Goal: Register for event/course

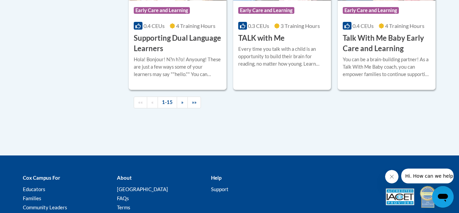
scroll to position [1062, 0]
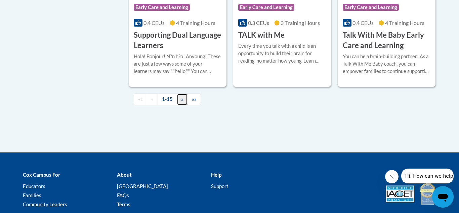
click at [181, 102] on span "»" at bounding box center [182, 99] width 2 height 6
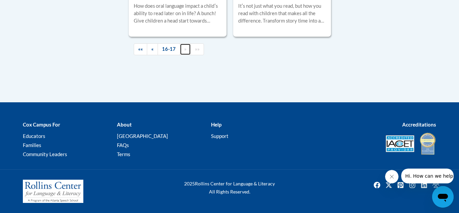
scroll to position [374, 0]
click at [143, 50] on span "««" at bounding box center [140, 49] width 5 height 6
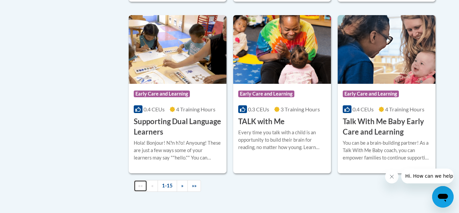
scroll to position [975, 0]
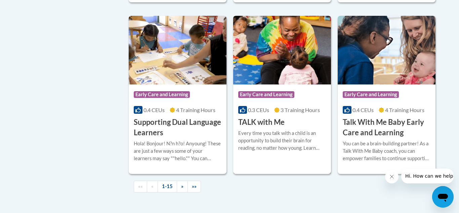
click at [273, 84] on img at bounding box center [282, 50] width 98 height 69
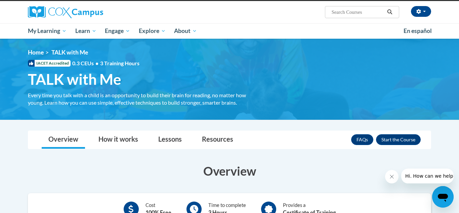
scroll to position [40, 0]
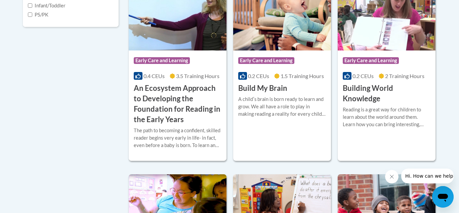
scroll to position [296, 0]
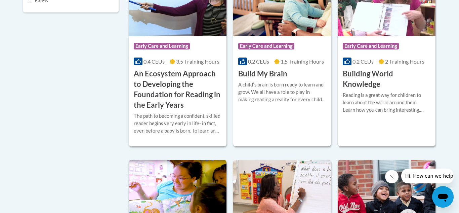
click at [363, 18] on img at bounding box center [387, 1] width 98 height 69
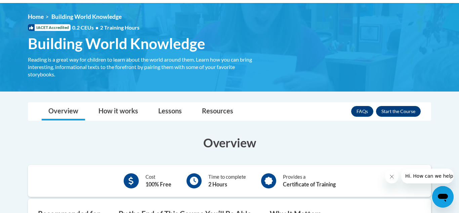
scroll to position [75, 0]
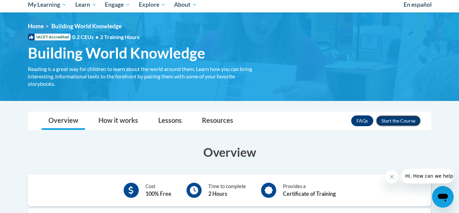
click at [391, 122] on button "Enroll" at bounding box center [398, 120] width 45 height 11
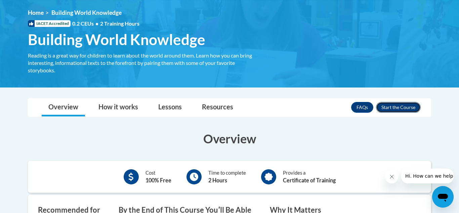
click at [418, 107] on button "Enroll" at bounding box center [398, 107] width 45 height 11
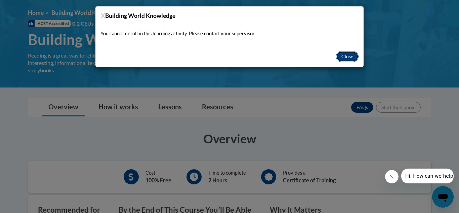
click at [343, 59] on button "Close" at bounding box center [347, 56] width 23 height 11
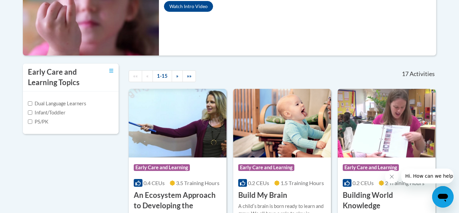
scroll to position [175, 0]
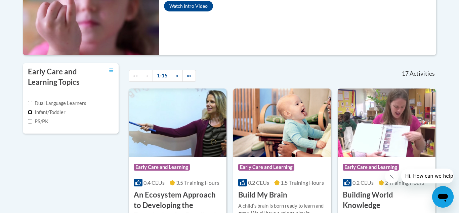
click at [30, 111] on input "Infant/Toddler" at bounding box center [30, 112] width 4 height 4
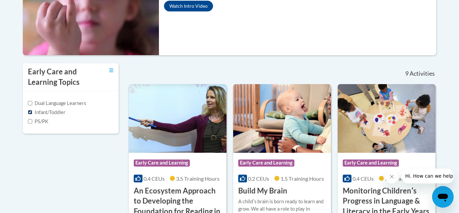
click at [30, 111] on input "Infant/Toddler" at bounding box center [30, 112] width 4 height 4
checkbox input "false"
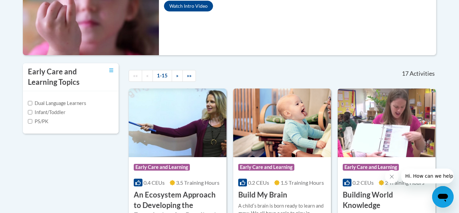
click at [305, 64] on div at bounding box center [295, 70] width 79 height 15
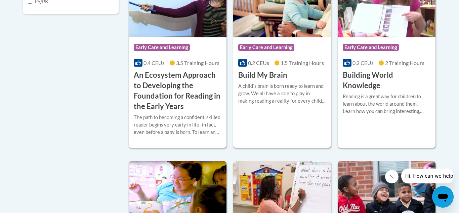
scroll to position [296, 0]
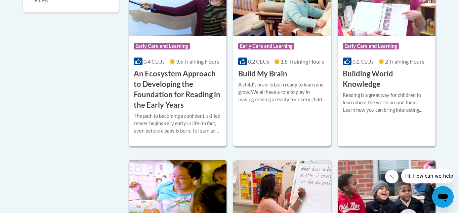
click at [277, 18] on img at bounding box center [282, 1] width 98 height 69
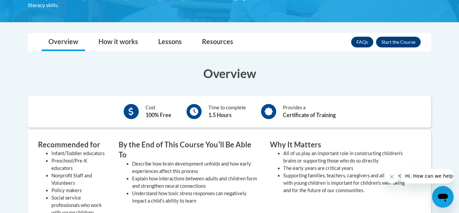
scroll to position [167, 0]
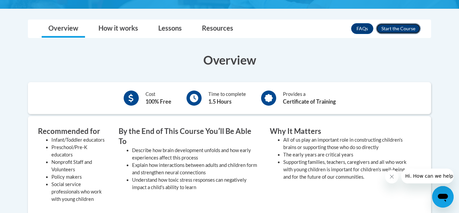
click at [404, 26] on button "Enroll" at bounding box center [398, 28] width 45 height 11
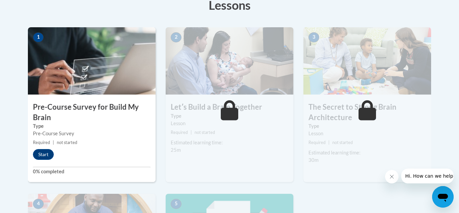
scroll to position [204, 0]
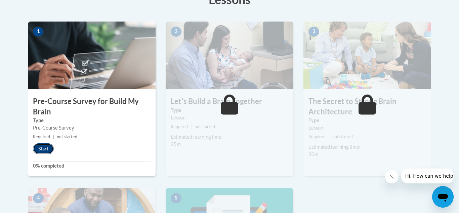
click at [46, 151] on button "Start" at bounding box center [43, 148] width 21 height 11
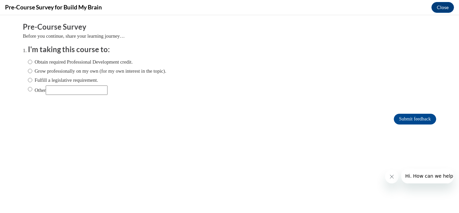
scroll to position [0, 0]
click at [31, 63] on input "Obtain required Professional Development credit." at bounding box center [30, 61] width 4 height 7
radio input "true"
click at [29, 62] on input "Obtain required Professional Development credit." at bounding box center [30, 61] width 4 height 7
click at [413, 116] on input "Submit feedback" at bounding box center [415, 119] width 42 height 11
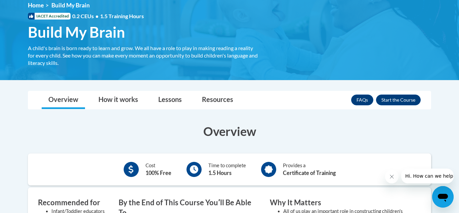
scroll to position [87, 0]
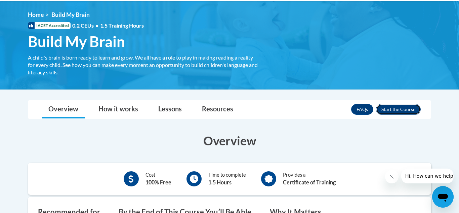
click at [394, 105] on button "Enroll" at bounding box center [398, 109] width 45 height 11
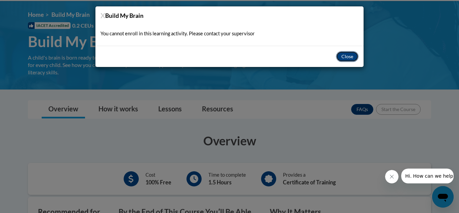
click at [352, 53] on button "Close" at bounding box center [347, 56] width 23 height 11
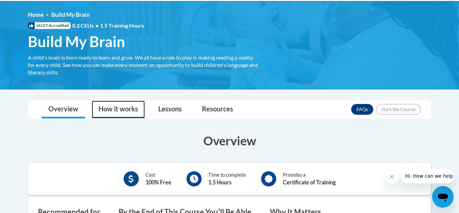
click at [115, 113] on link "How it works" at bounding box center [118, 109] width 53 height 18
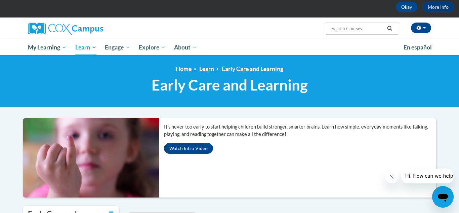
scroll to position [27, 0]
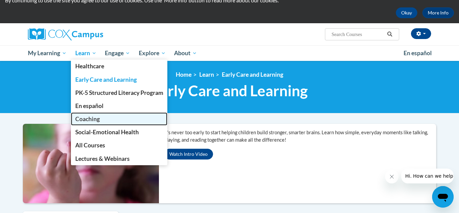
click at [91, 122] on span "Coaching" at bounding box center [87, 118] width 25 height 7
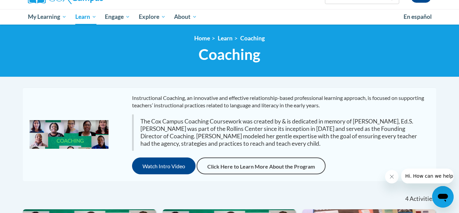
scroll to position [54, 0]
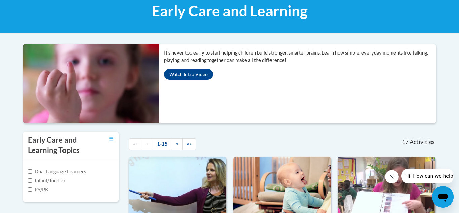
scroll to position [185, 0]
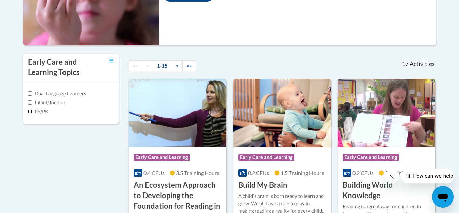
click at [30, 112] on input "PS/PK" at bounding box center [30, 111] width 4 height 4
checkbox input "true"
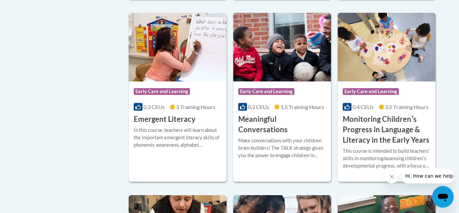
scroll to position [440, 0]
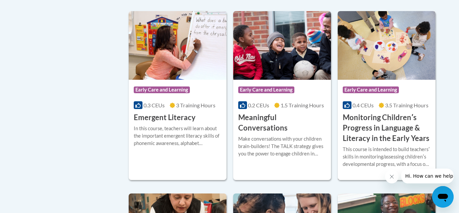
click at [394, 120] on h3 "Monitoring Childrenʹs Progress in Language & Literacy in the Early Years" at bounding box center [387, 127] width 88 height 31
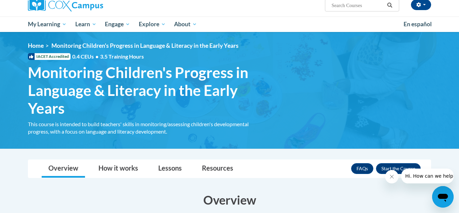
scroll to position [57, 0]
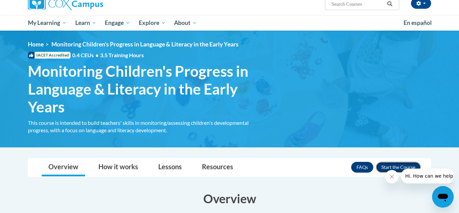
click at [404, 163] on button "Enroll" at bounding box center [398, 167] width 45 height 11
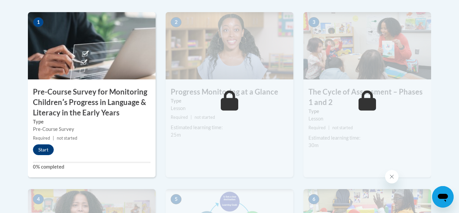
scroll to position [231, 0]
